Goal: Information Seeking & Learning: Check status

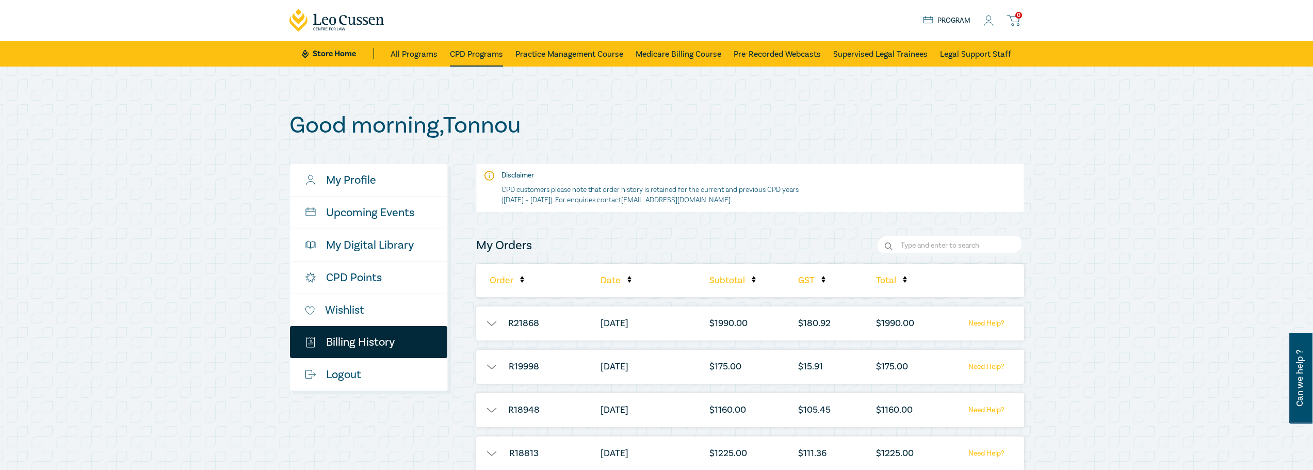
click at [475, 54] on link "CPD Programs" at bounding box center [476, 54] width 53 height 26
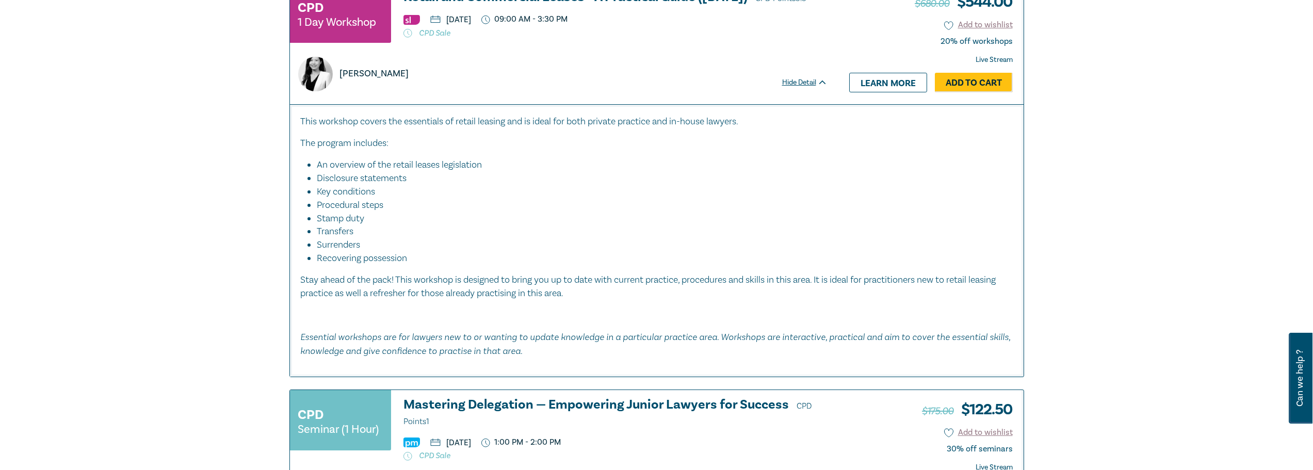
scroll to position [3559, 0]
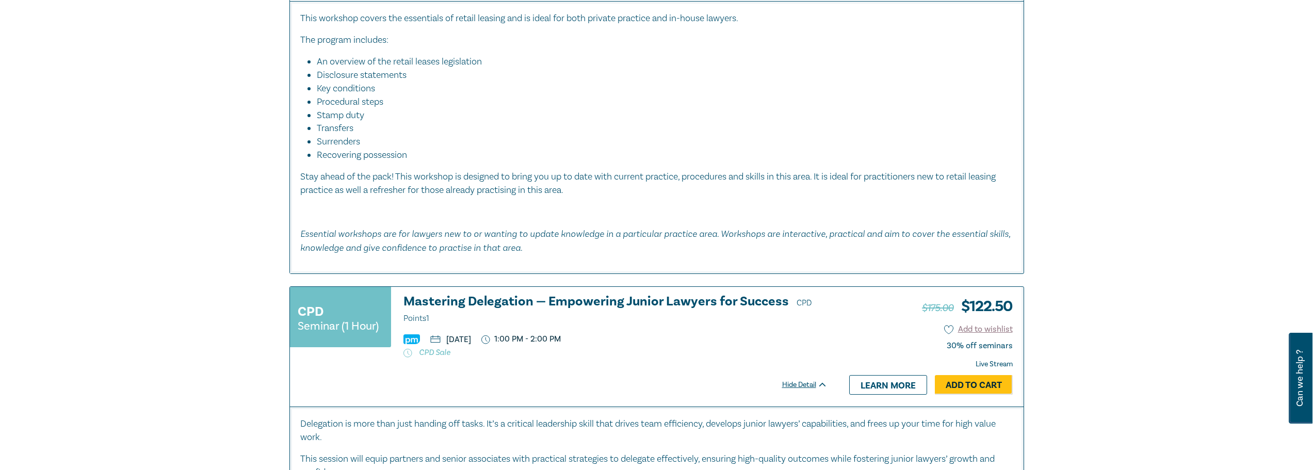
click at [585, 357] on div at bounding box center [558, 363] width 537 height 12
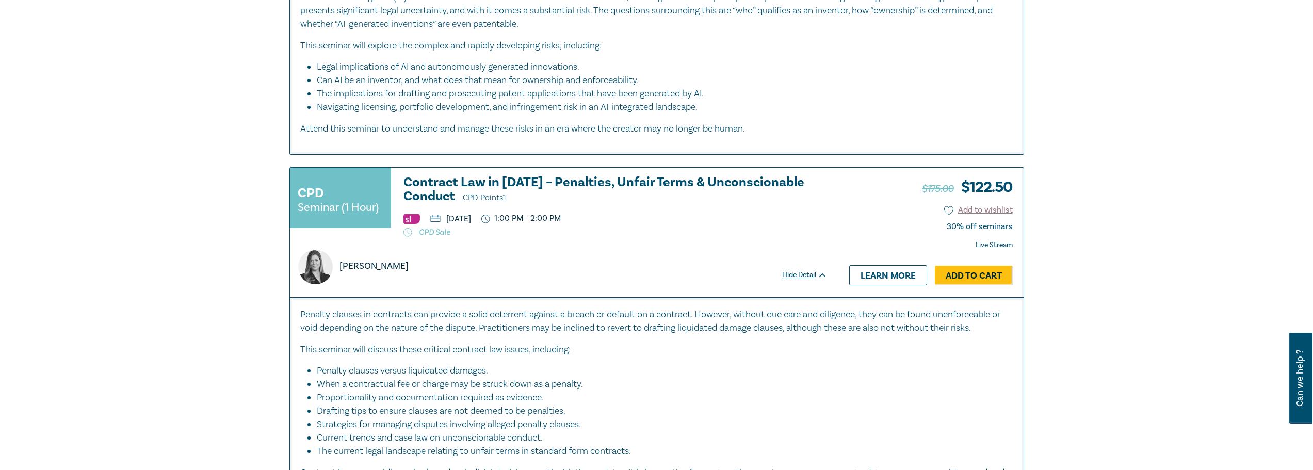
scroll to position [4591, 0]
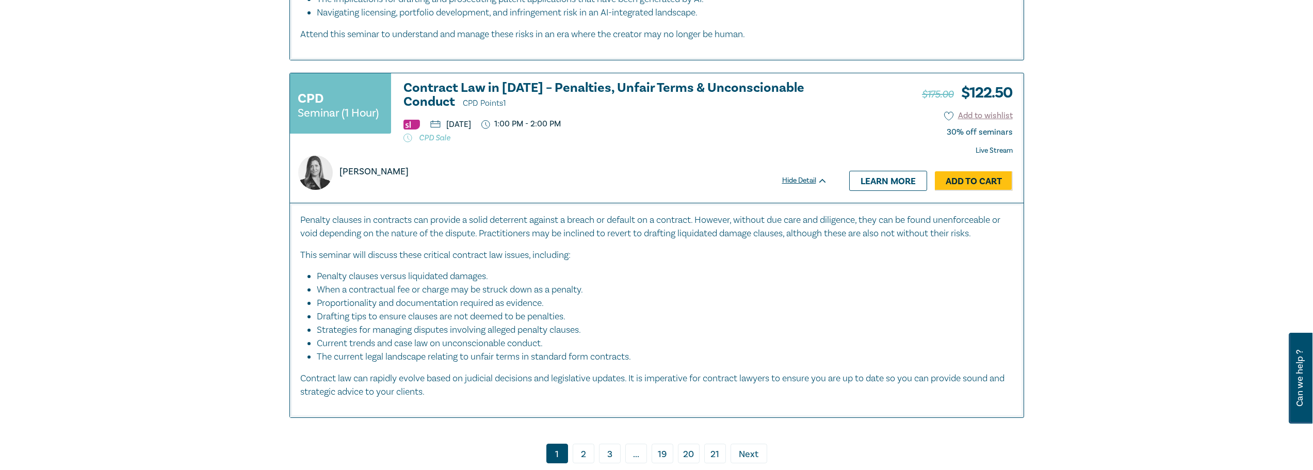
click at [585, 444] on link "2" at bounding box center [584, 454] width 22 height 20
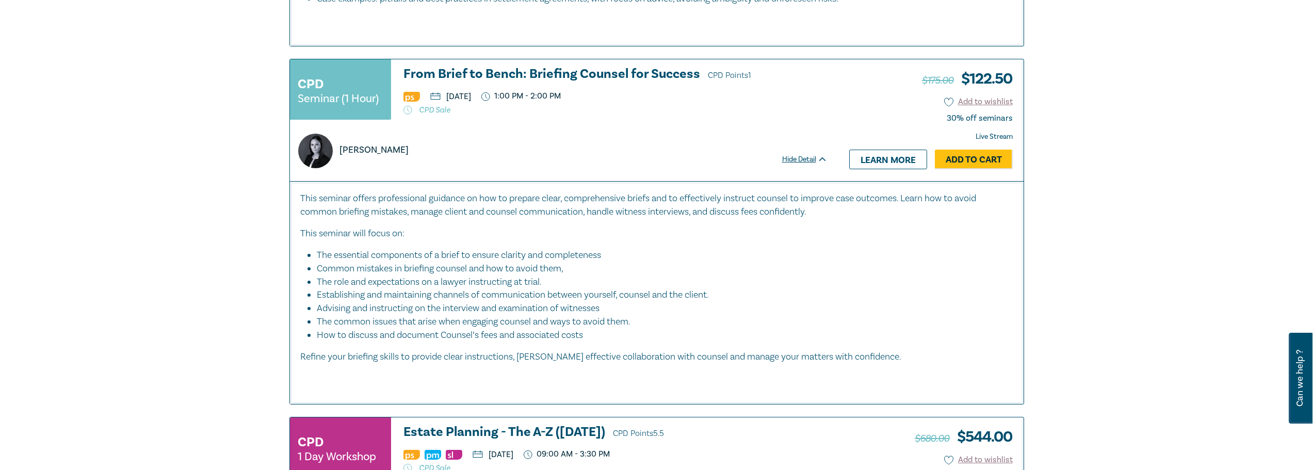
scroll to position [1645, 0]
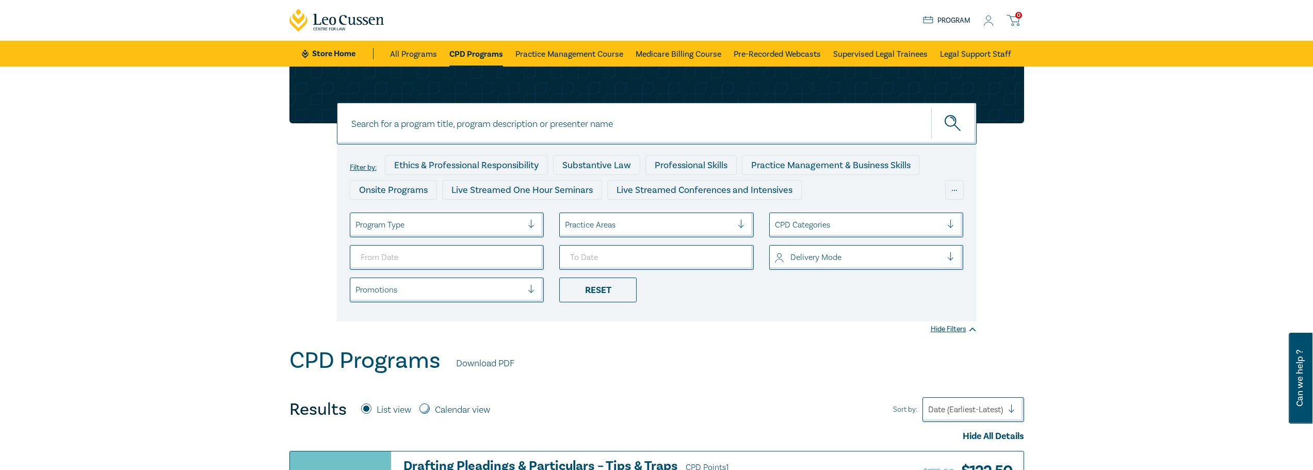
click at [1014, 19] on icon at bounding box center [1012, 20] width 13 height 13
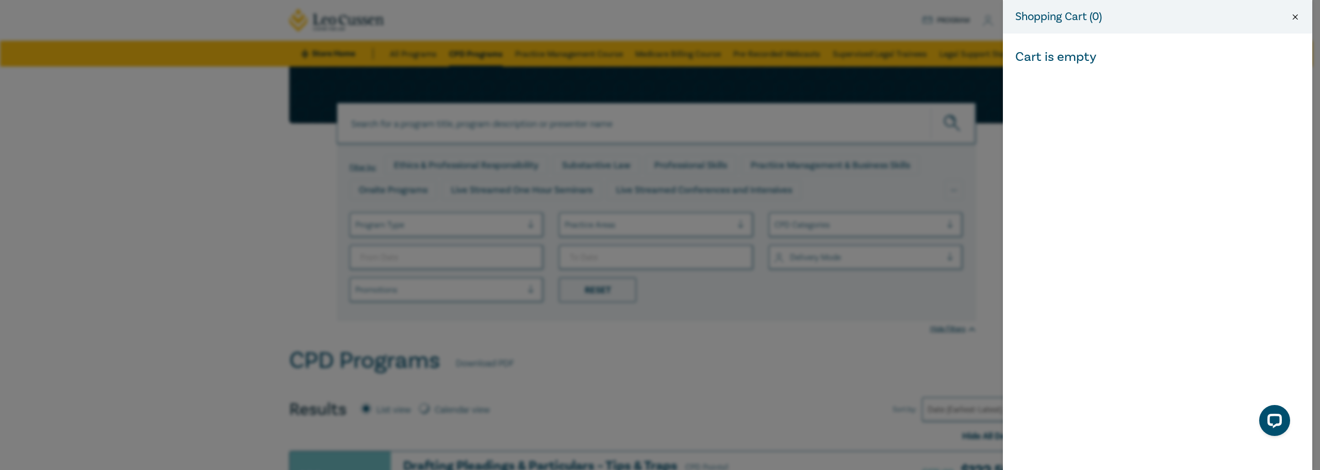
click at [1297, 16] on button "Close" at bounding box center [1295, 16] width 9 height 9
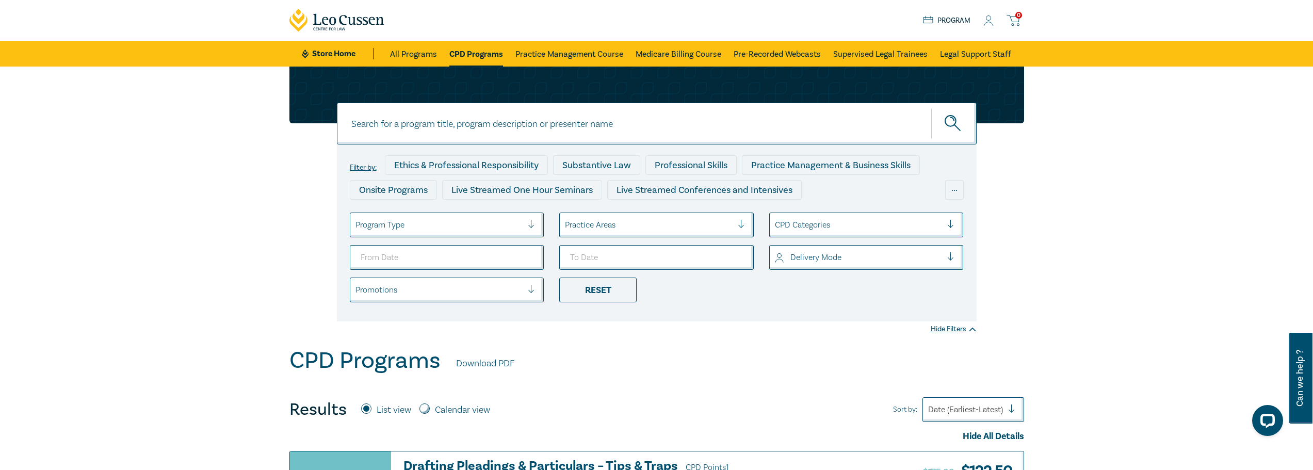
click at [988, 18] on icon at bounding box center [988, 20] width 10 height 11
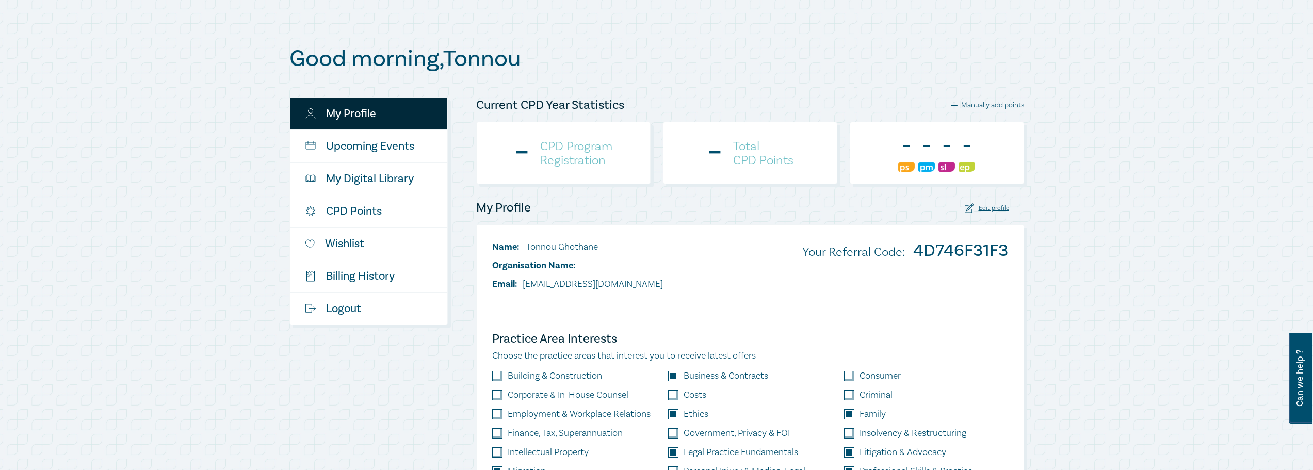
scroll to position [103, 0]
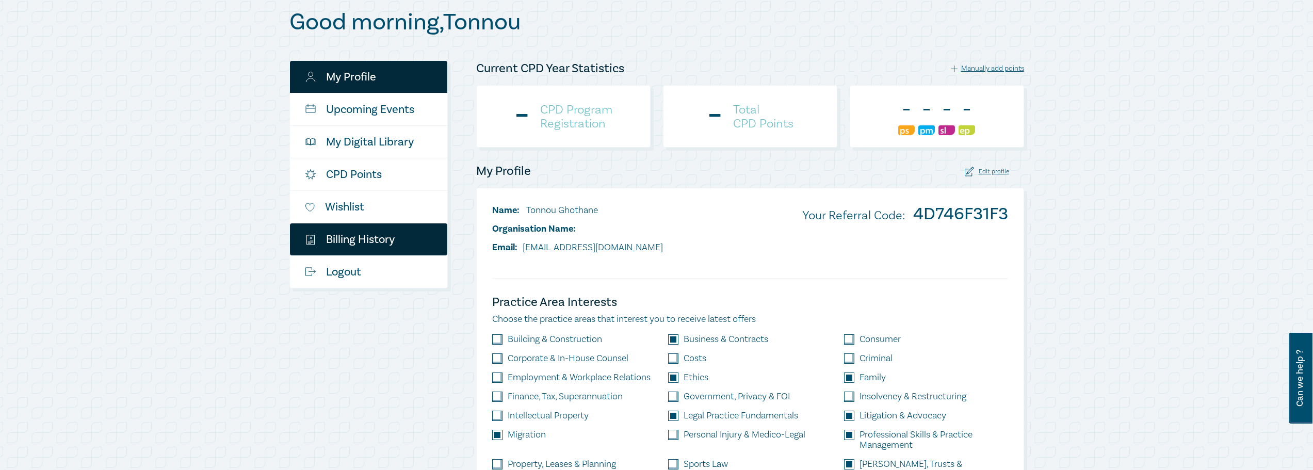
click at [358, 234] on link "$ Billing History" at bounding box center [368, 239] width 157 height 32
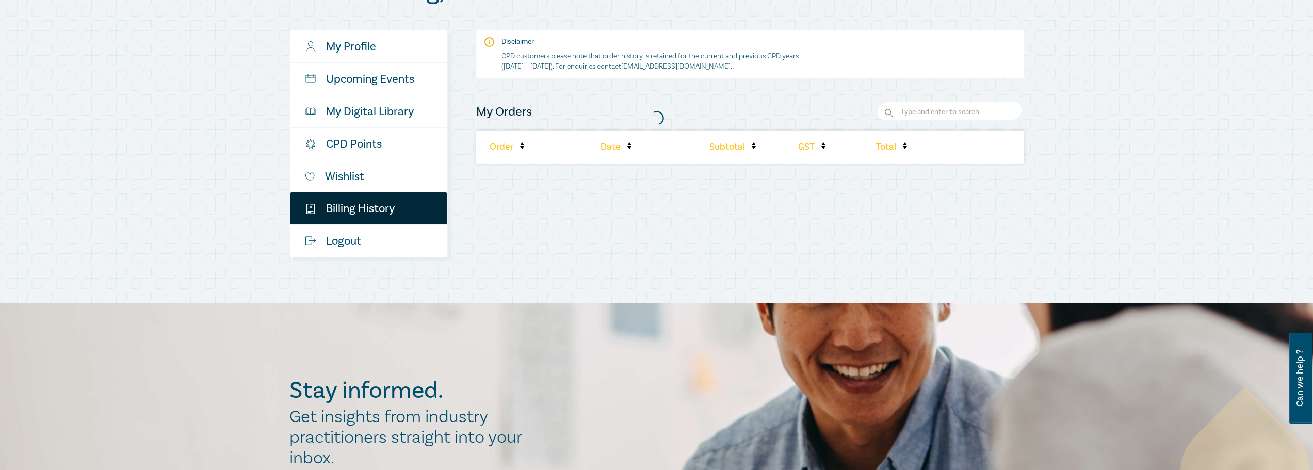
scroll to position [155, 0]
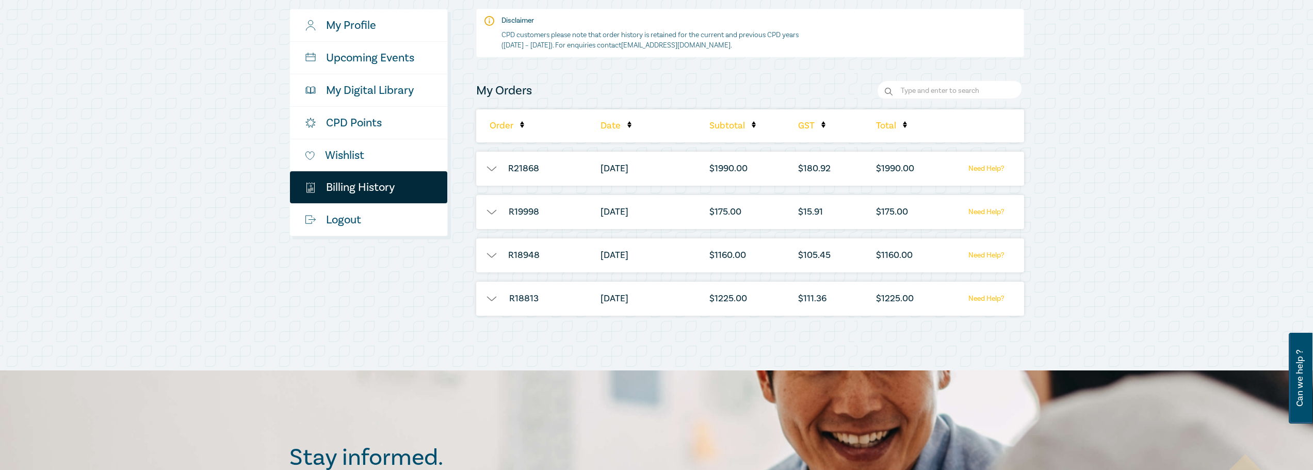
click at [494, 168] on button "button" at bounding box center [491, 169] width 31 height 10
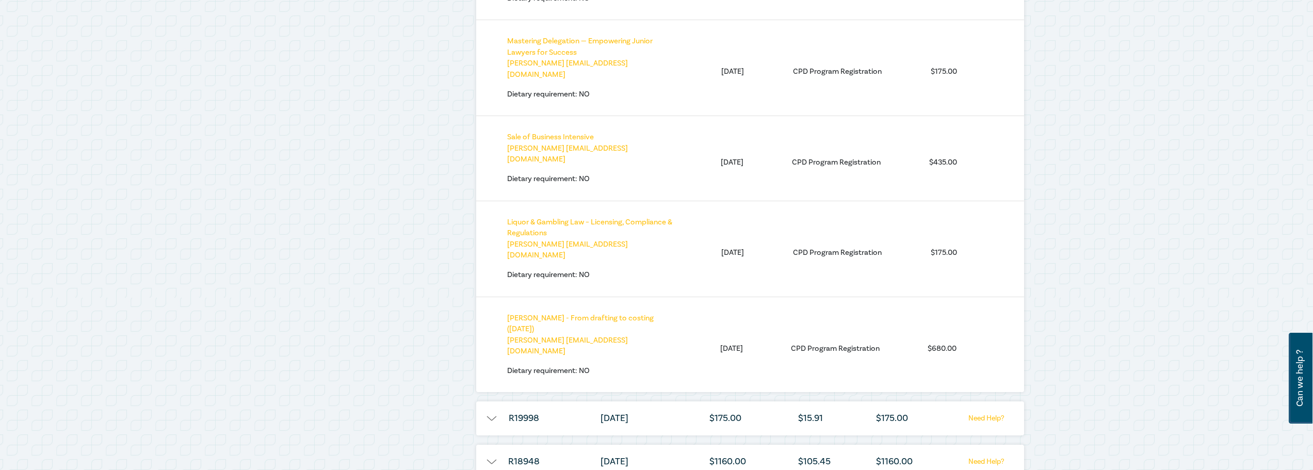
scroll to position [619, 0]
